Goal: Obtain resource: Download file/media

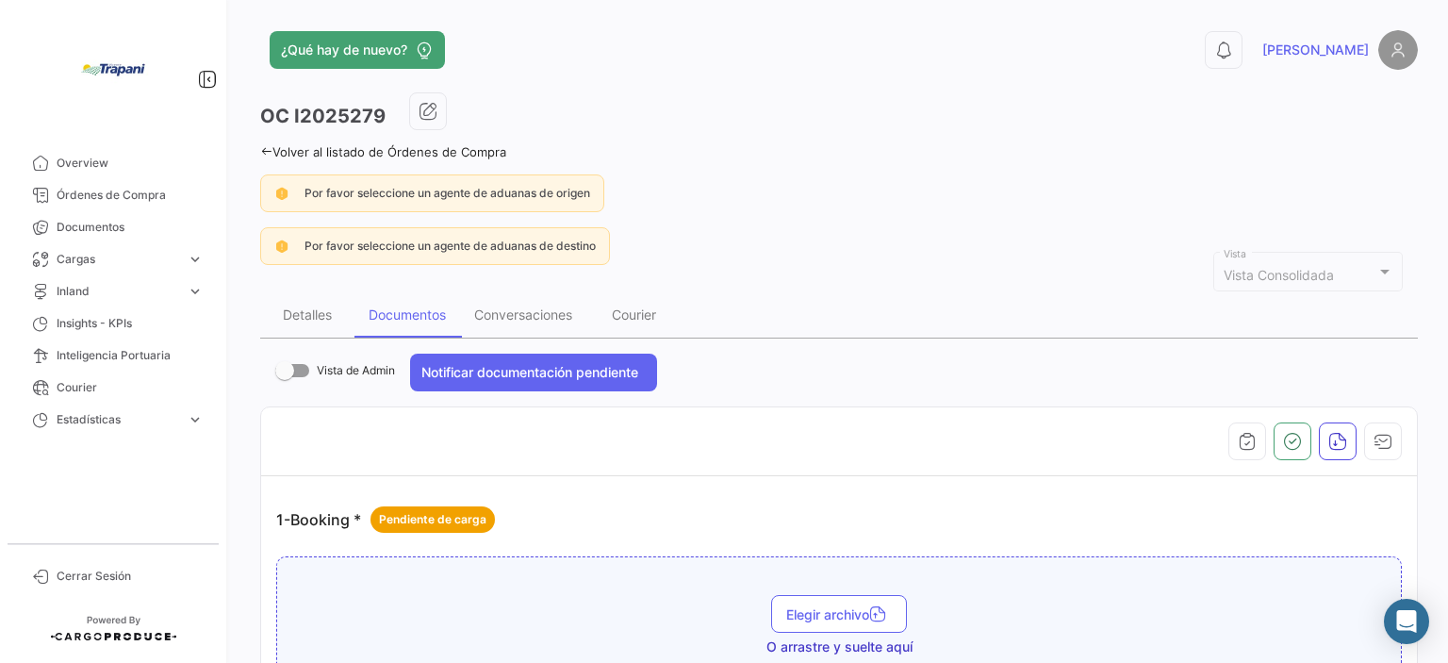
scroll to position [2680, 0]
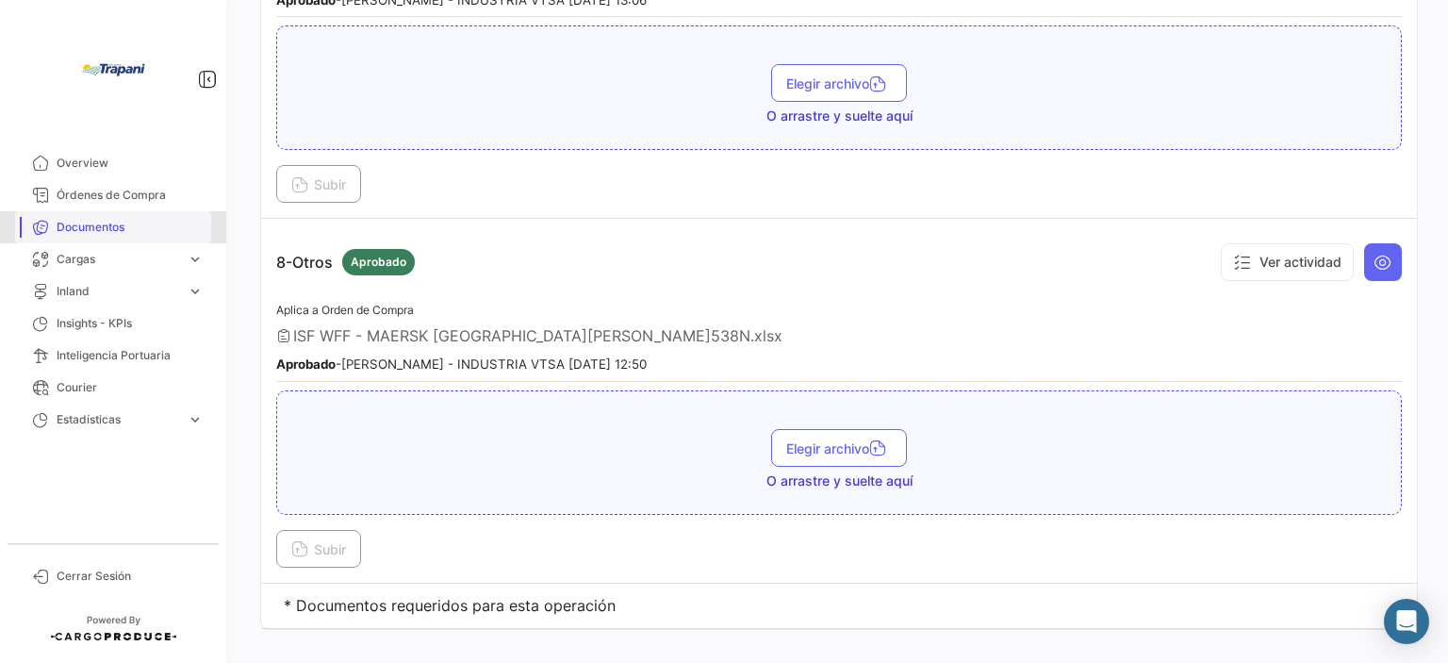
click at [153, 233] on span "Documentos" at bounding box center [130, 227] width 147 height 17
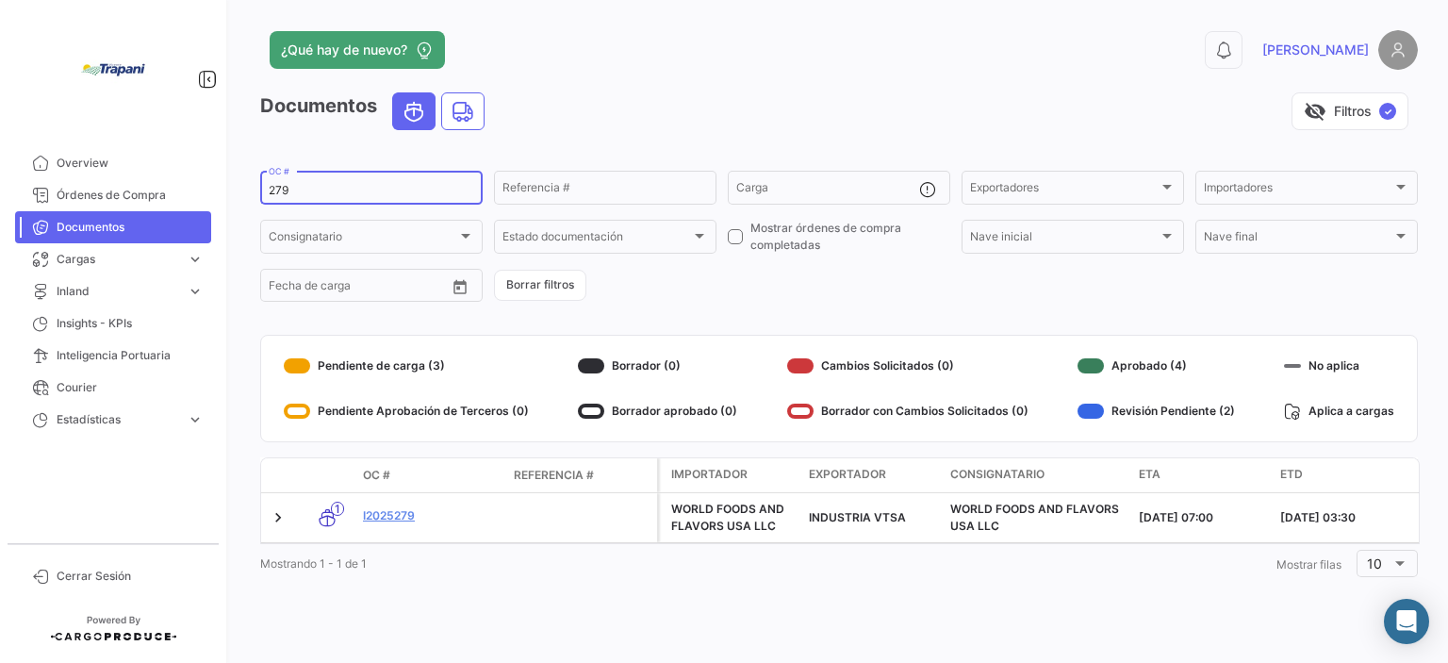
drag, startPoint x: 313, startPoint y: 184, endPoint x: 259, endPoint y: 165, distance: 57.0
click at [259, 165] on div "¿Qué hay de nuevo? 0 [PERSON_NAME] Documentos visibility_off Filtros ✓ 279 OC #…" at bounding box center [839, 331] width 1218 height 663
type input "314"
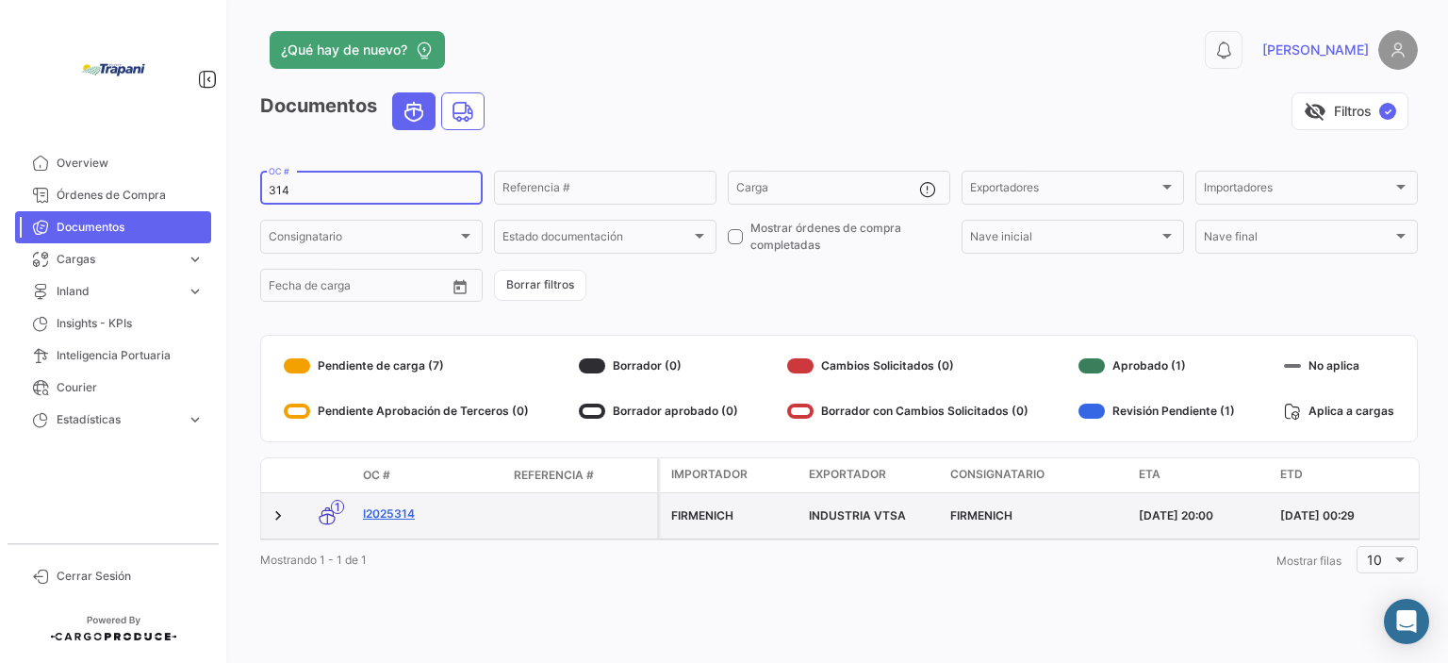
click at [402, 516] on link "I2025314" at bounding box center [431, 513] width 136 height 17
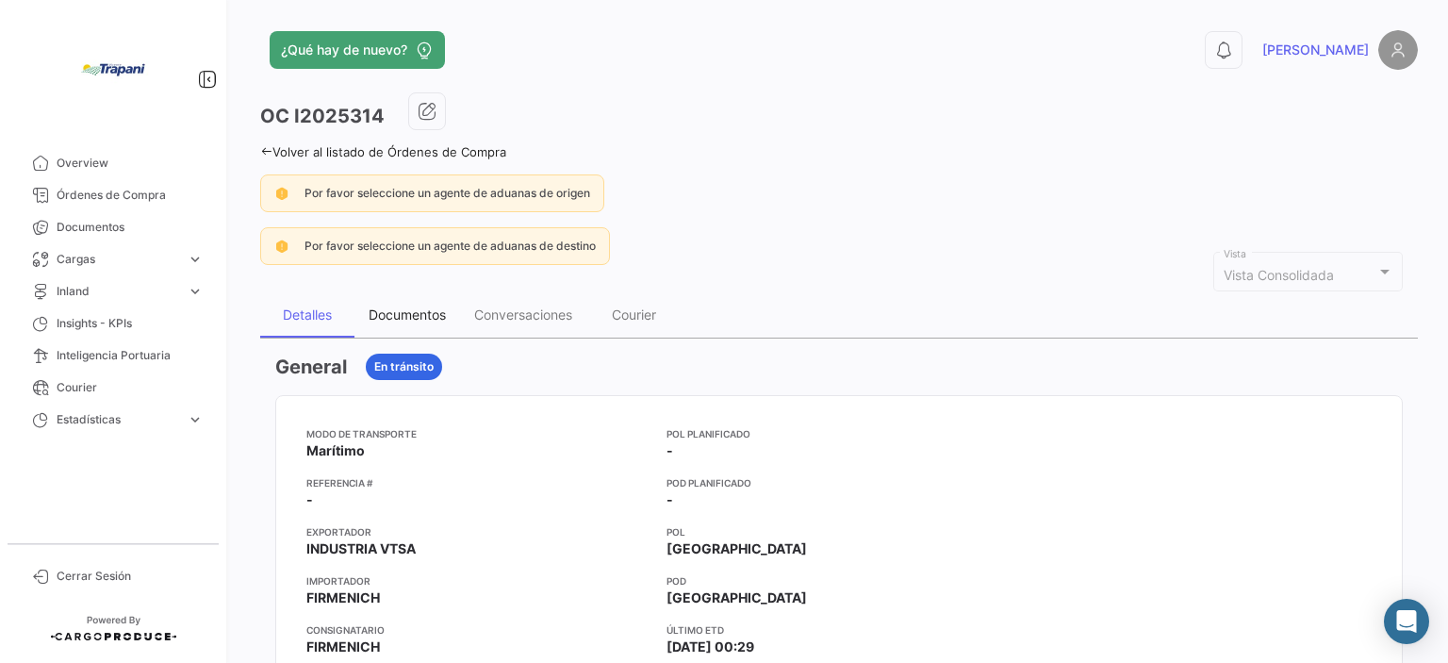
click at [438, 316] on div "Documentos" at bounding box center [407, 314] width 77 height 16
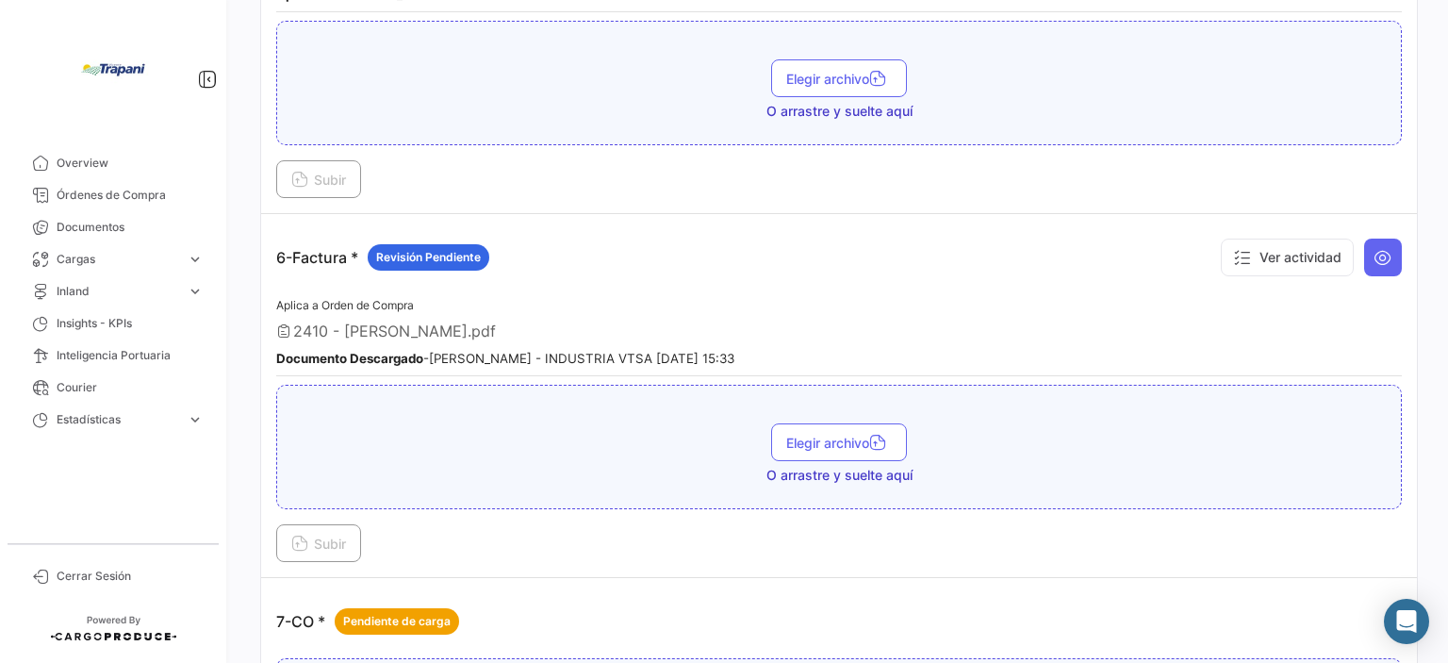
scroll to position [1697, 0]
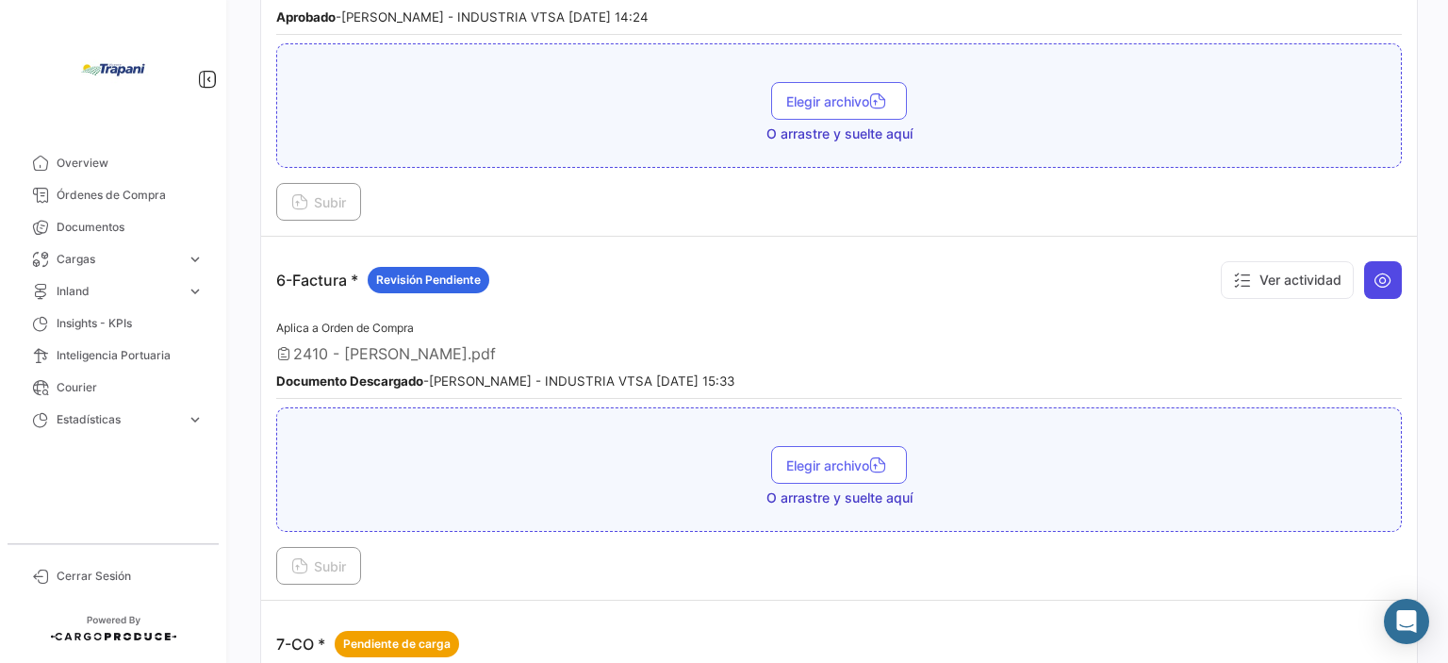
click at [1377, 271] on icon at bounding box center [1383, 280] width 19 height 19
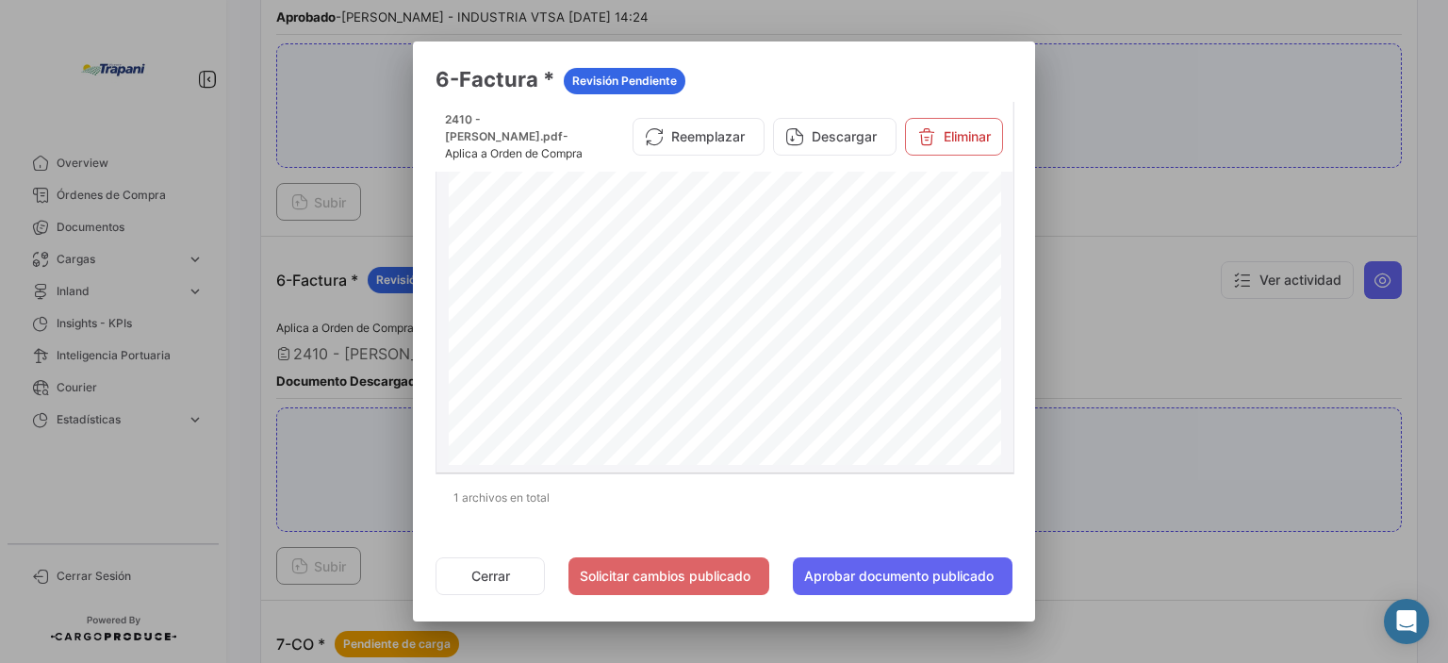
scroll to position [377, 0]
click at [852, 132] on button "Descargar" at bounding box center [835, 137] width 124 height 38
click at [1115, 280] on div at bounding box center [724, 331] width 1448 height 663
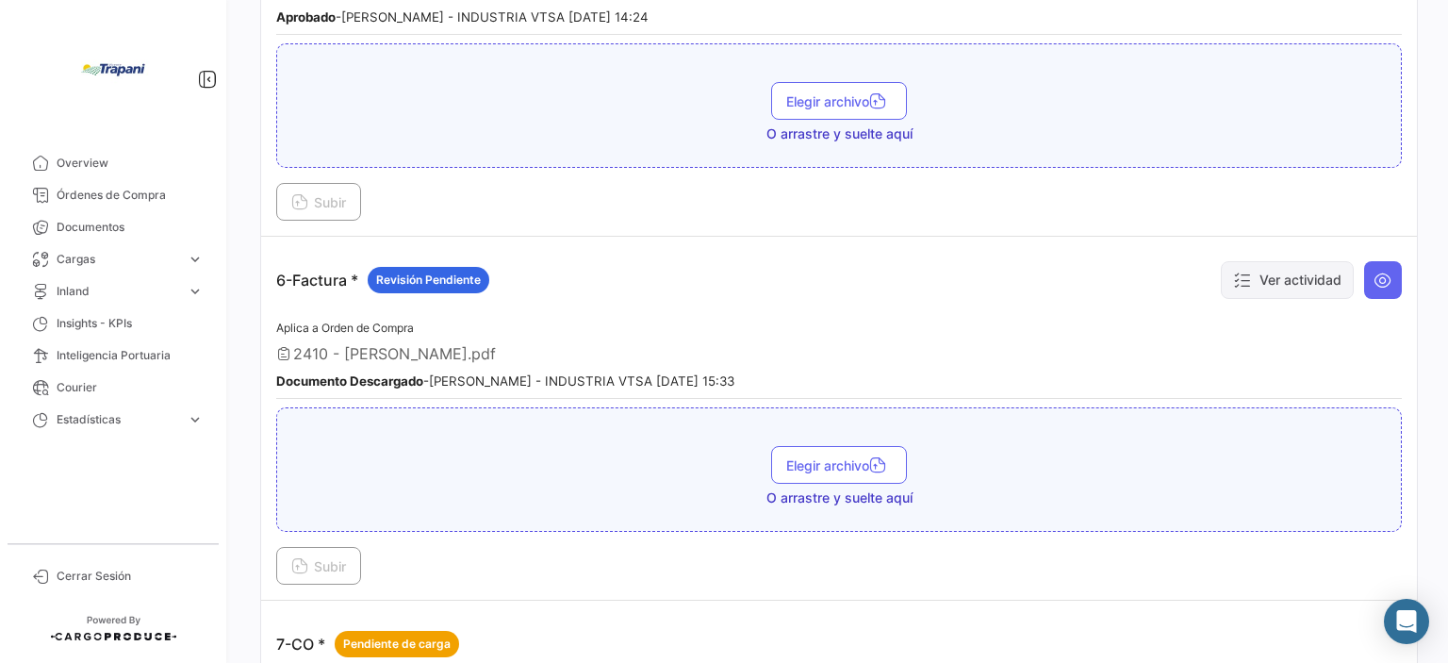
click at [1263, 273] on button "Ver actividad" at bounding box center [1287, 280] width 133 height 38
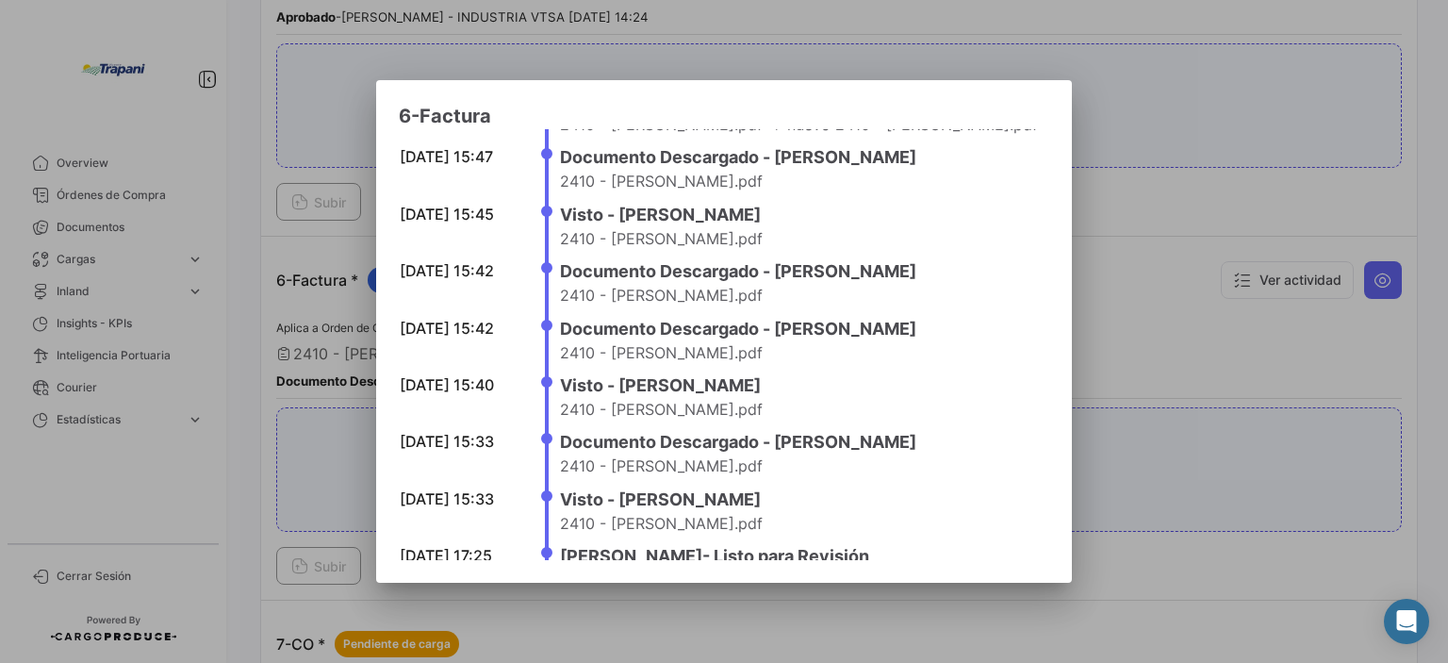
scroll to position [0, 0]
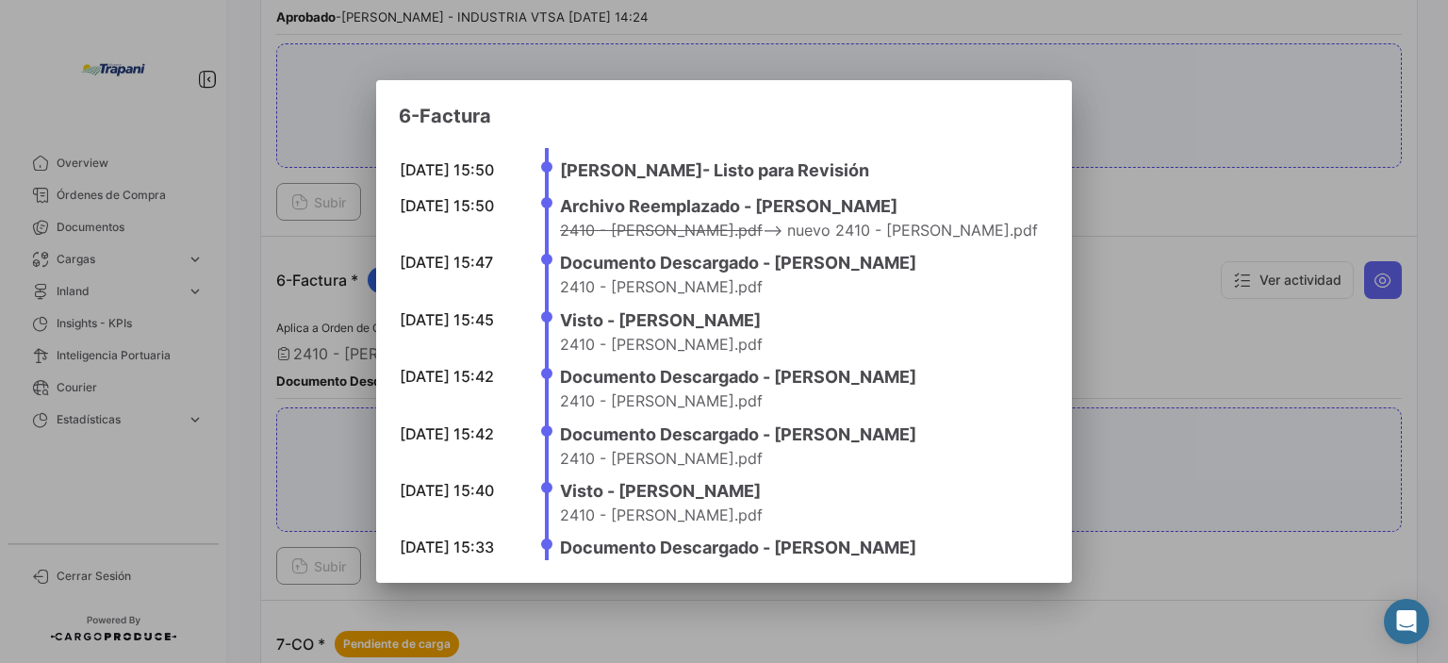
click at [279, 237] on div at bounding box center [724, 331] width 1448 height 663
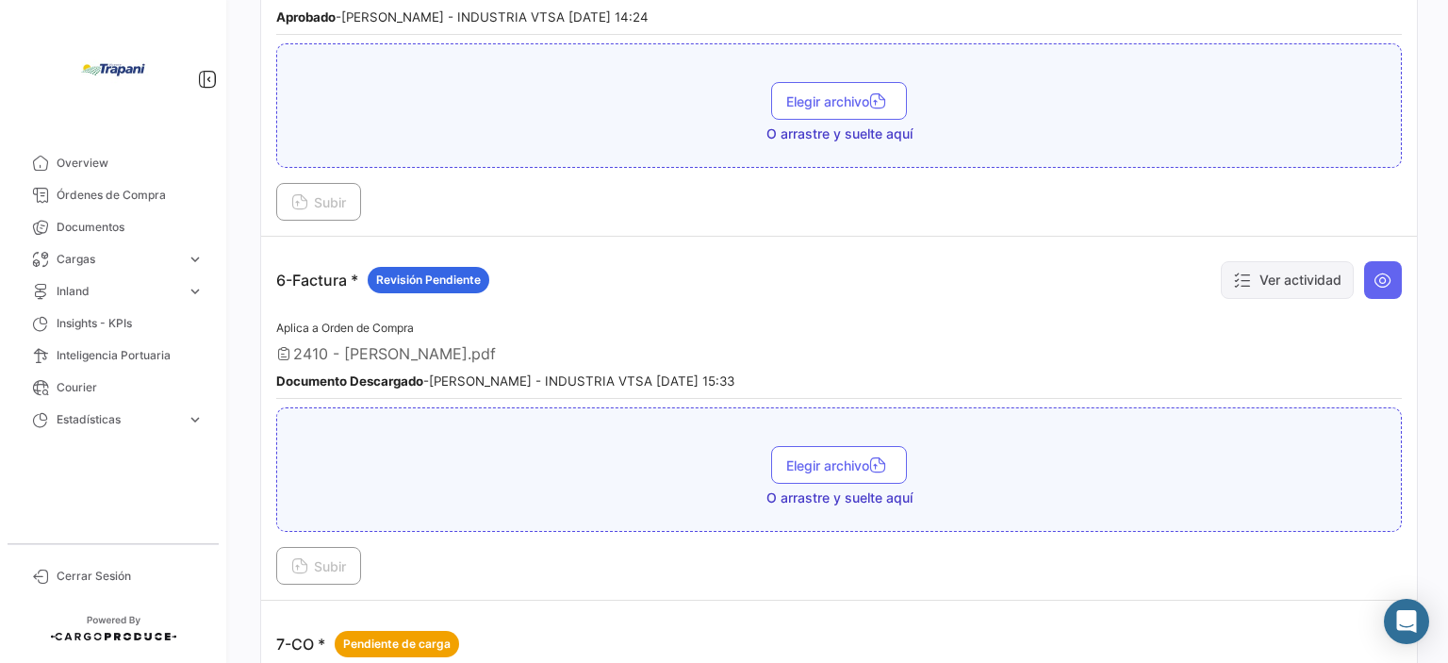
click at [1264, 267] on button "Ver actividad" at bounding box center [1287, 280] width 133 height 38
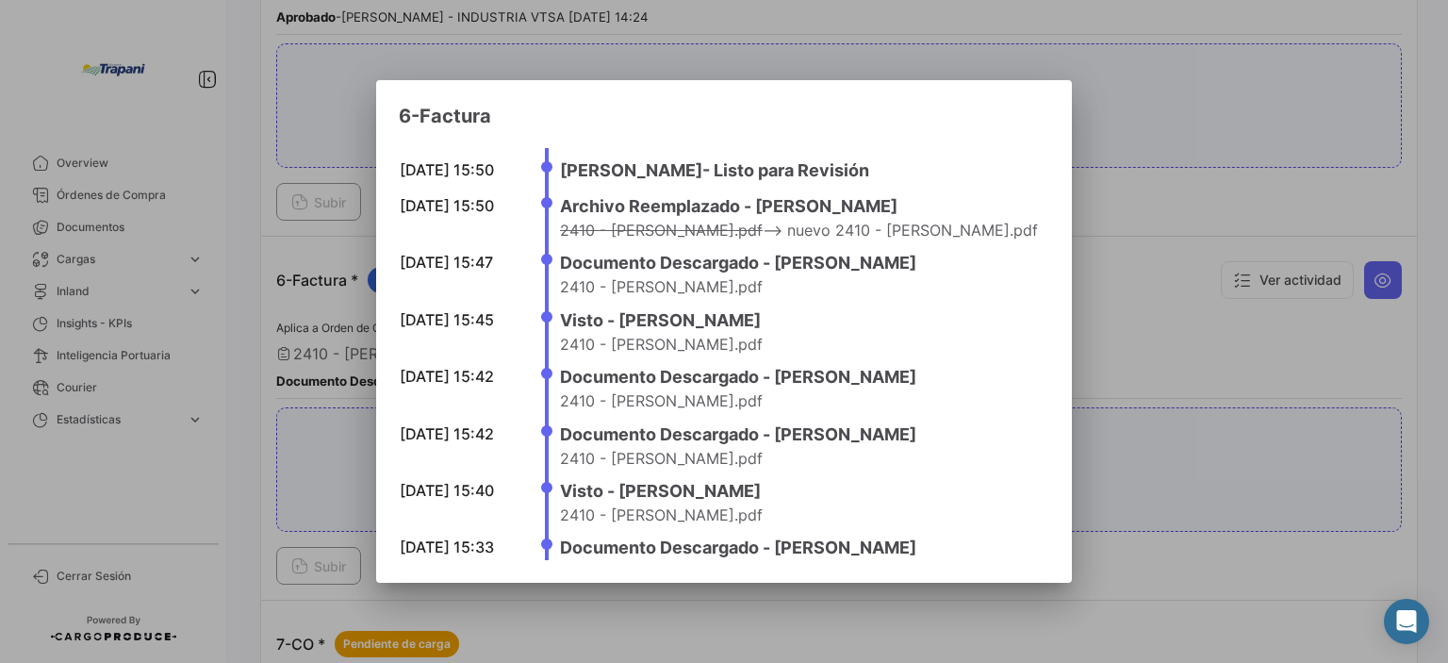
drag, startPoint x: 781, startPoint y: 468, endPoint x: 438, endPoint y: 355, distance: 361.4
click at [438, 355] on mat-dialog-content "[DATE] 15:50 [PERSON_NAME] - Listo para Revisión [DATE] 15:50 Archivo Reemplaza…" at bounding box center [724, 344] width 696 height 431
click at [1109, 282] on div at bounding box center [724, 331] width 1448 height 663
